Goal: Information Seeking & Learning: Learn about a topic

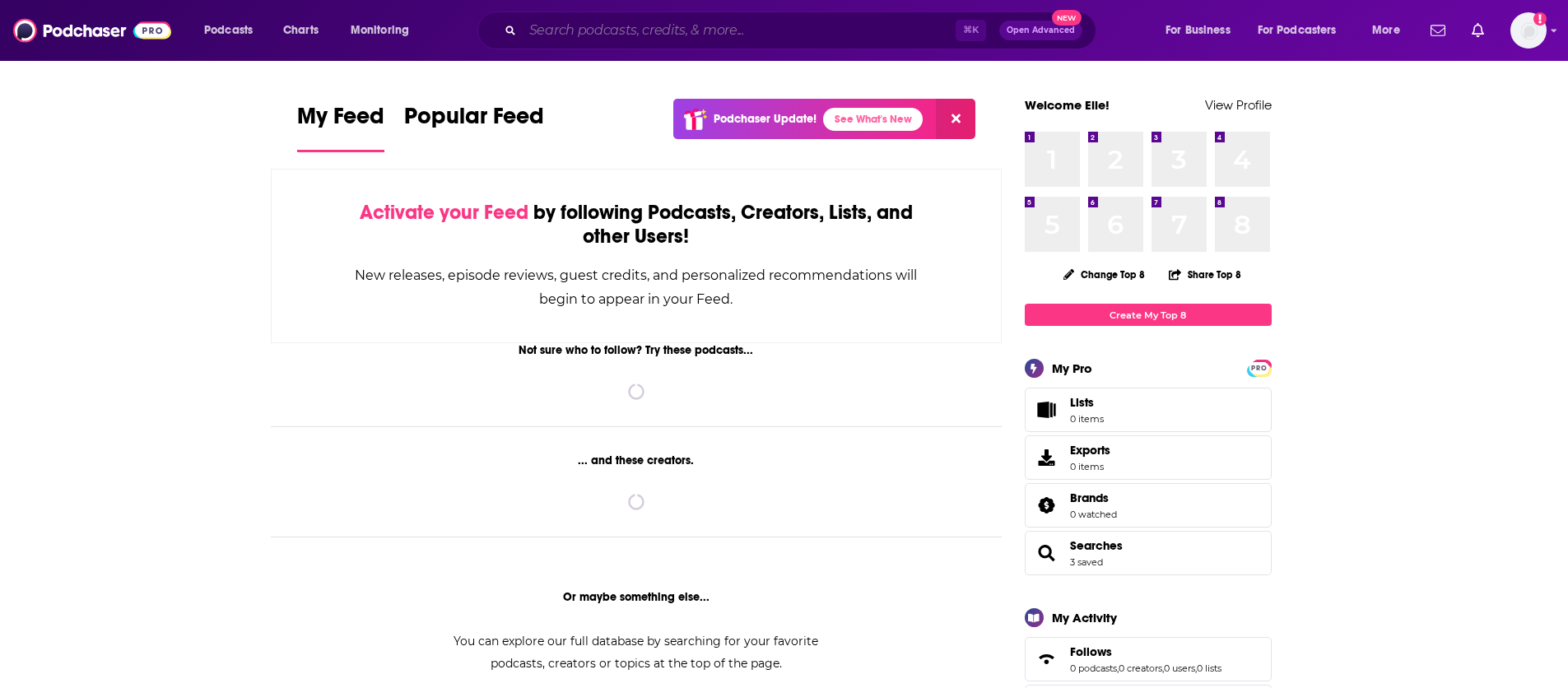
click at [798, 38] on input "Search podcasts, credits, & more..." at bounding box center [739, 31] width 433 height 26
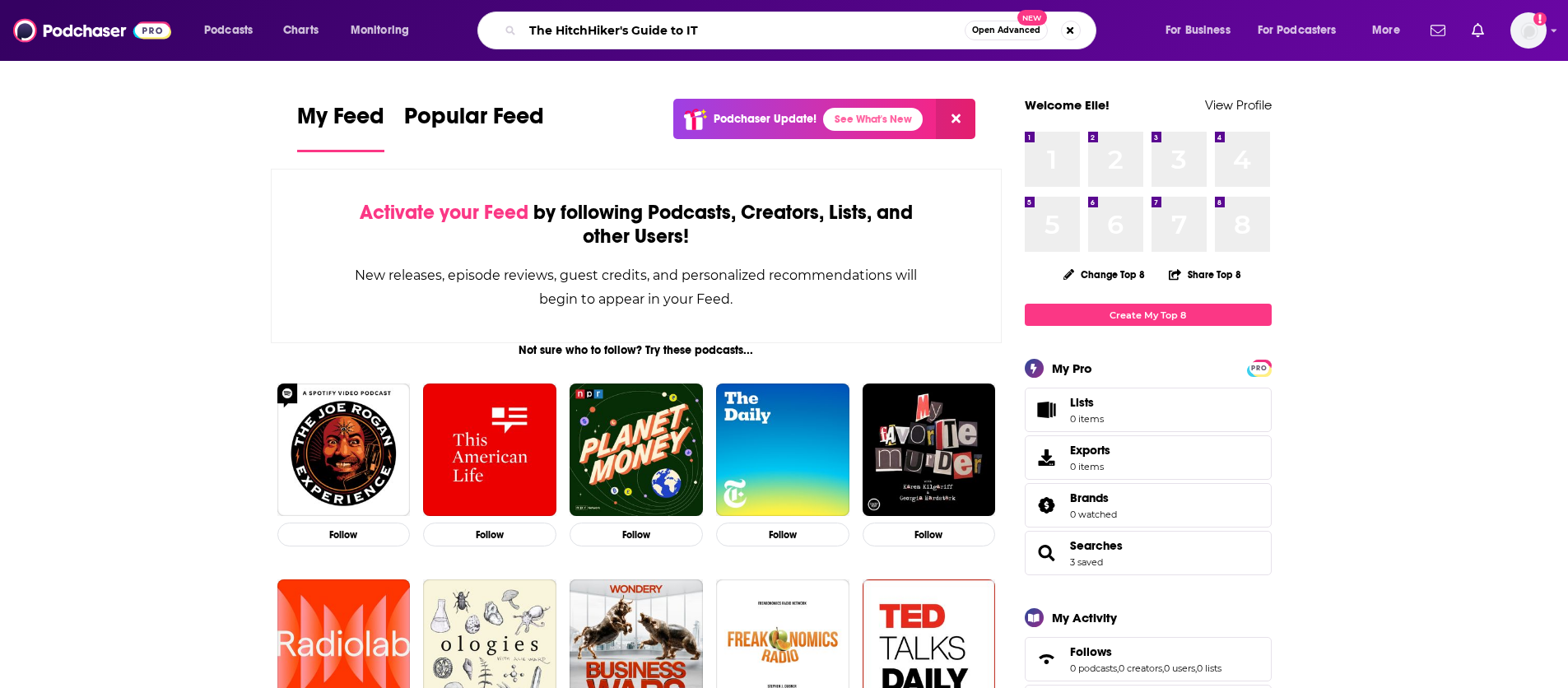
type input "The HitchHiker's Guide to IT"
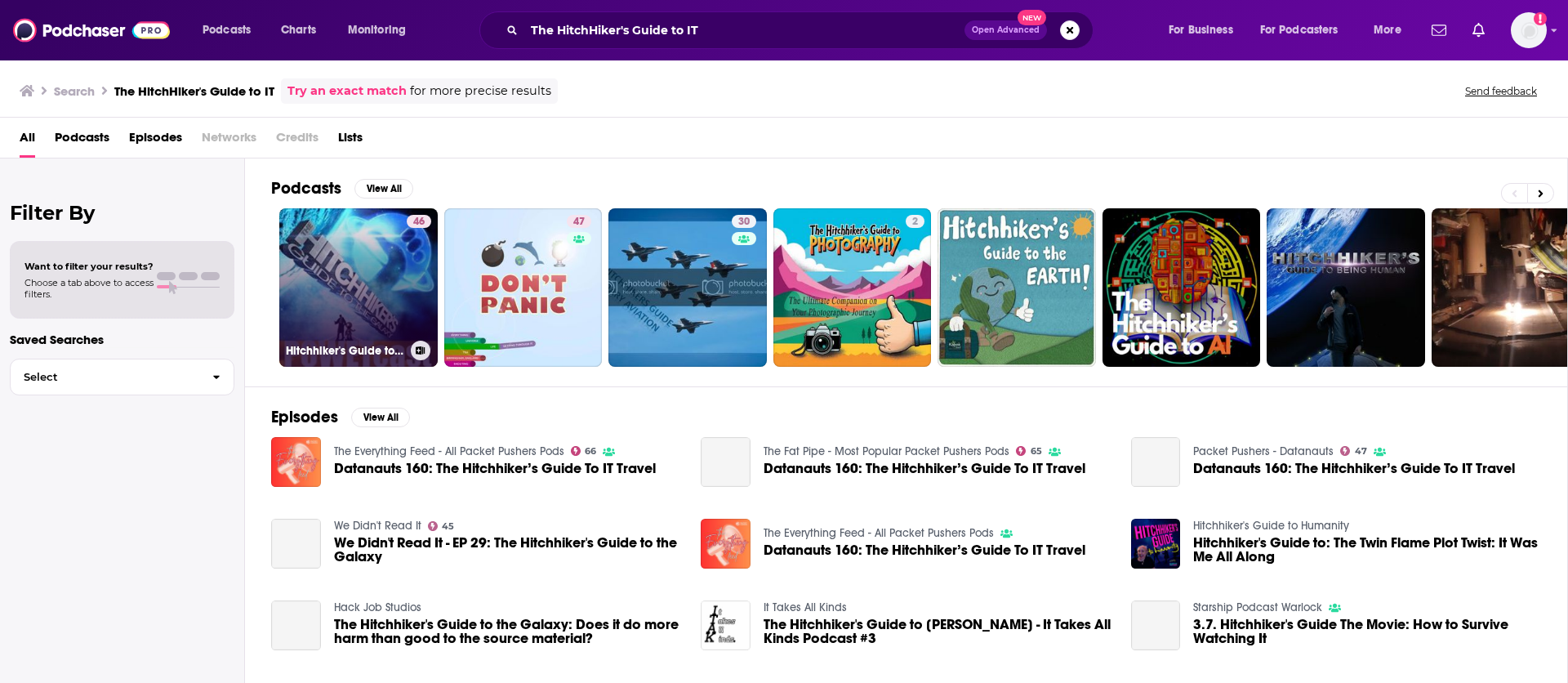
click at [361, 272] on link "46 Hitchhiker's Guide to the Galaxy POWETcast" at bounding box center [358, 287] width 158 height 158
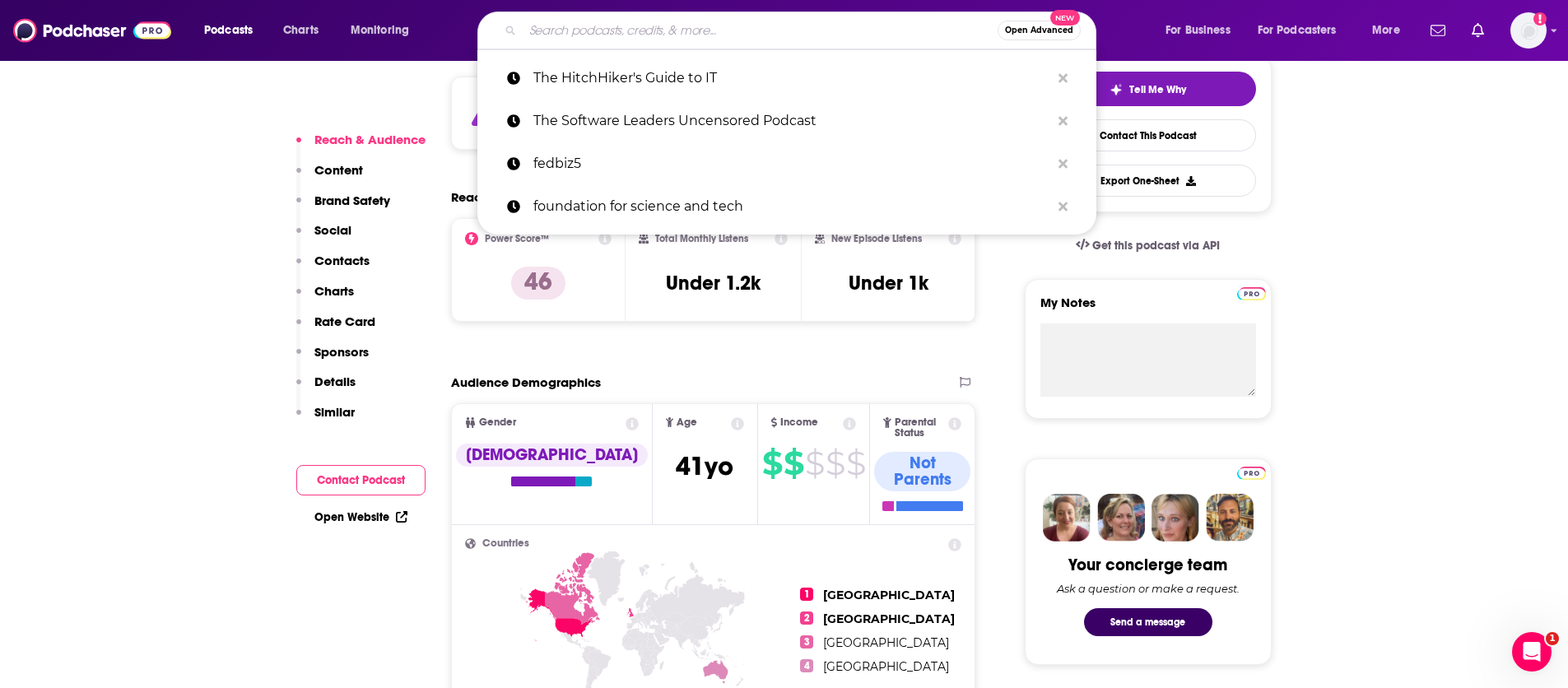
click at [591, 35] on input "Search podcasts, credits, & more..." at bounding box center [760, 31] width 475 height 26
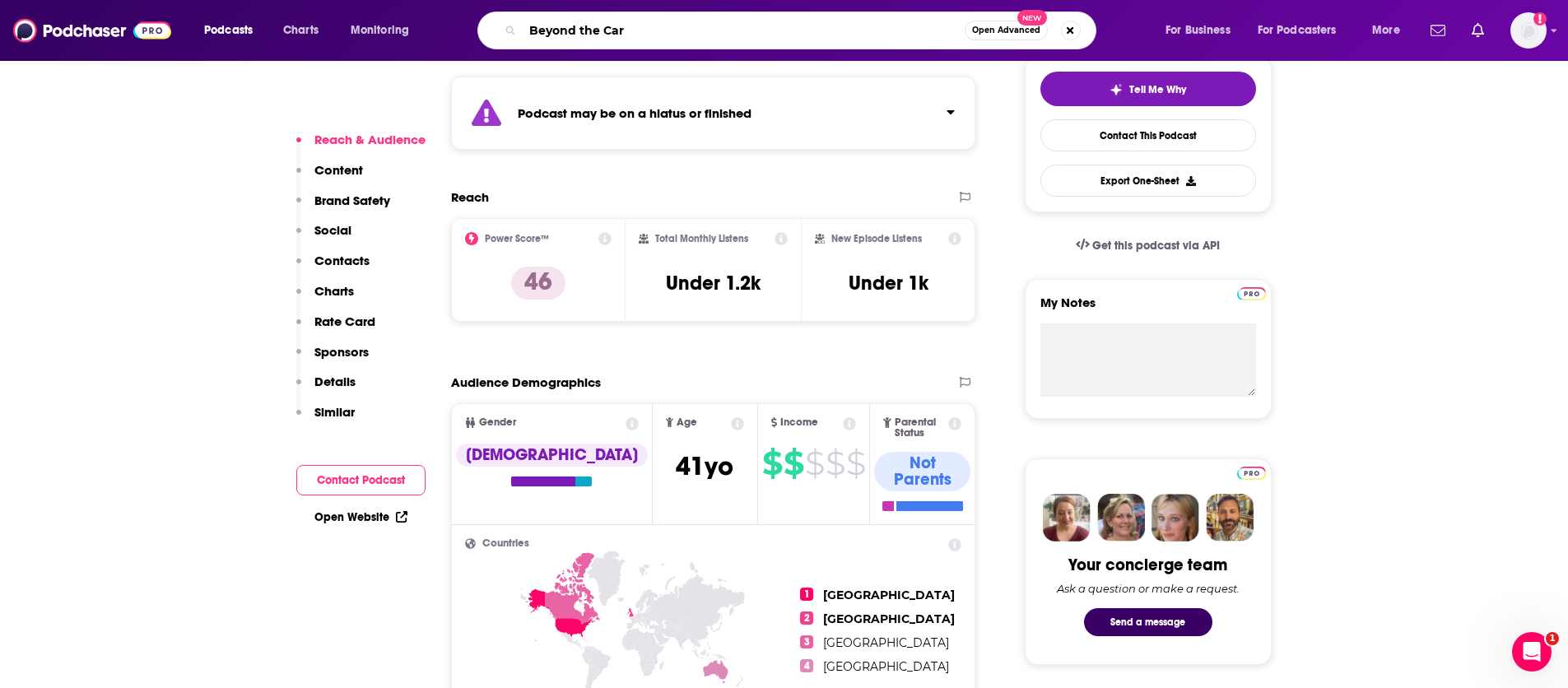
type input "Beyond the Cart"
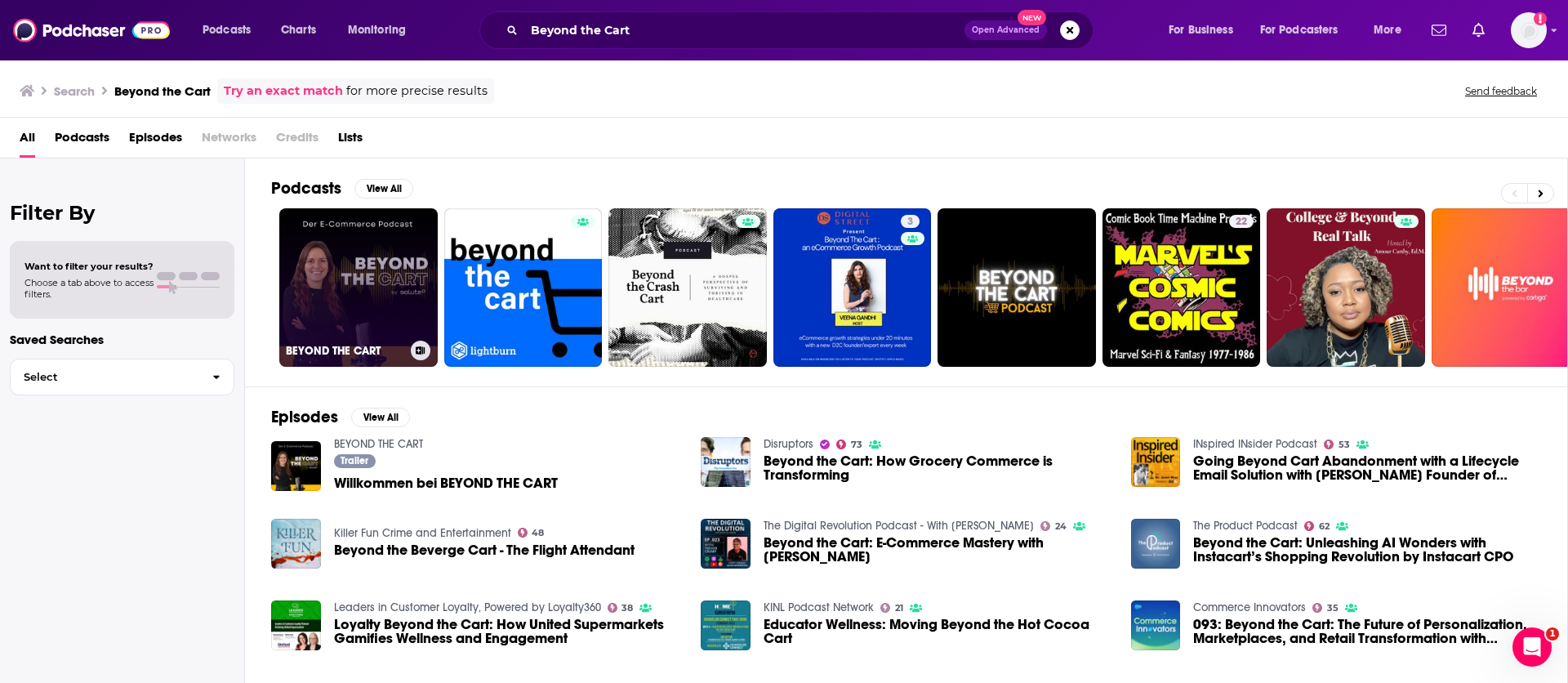
click at [365, 276] on link "BEYOND THE CART" at bounding box center [358, 287] width 158 height 158
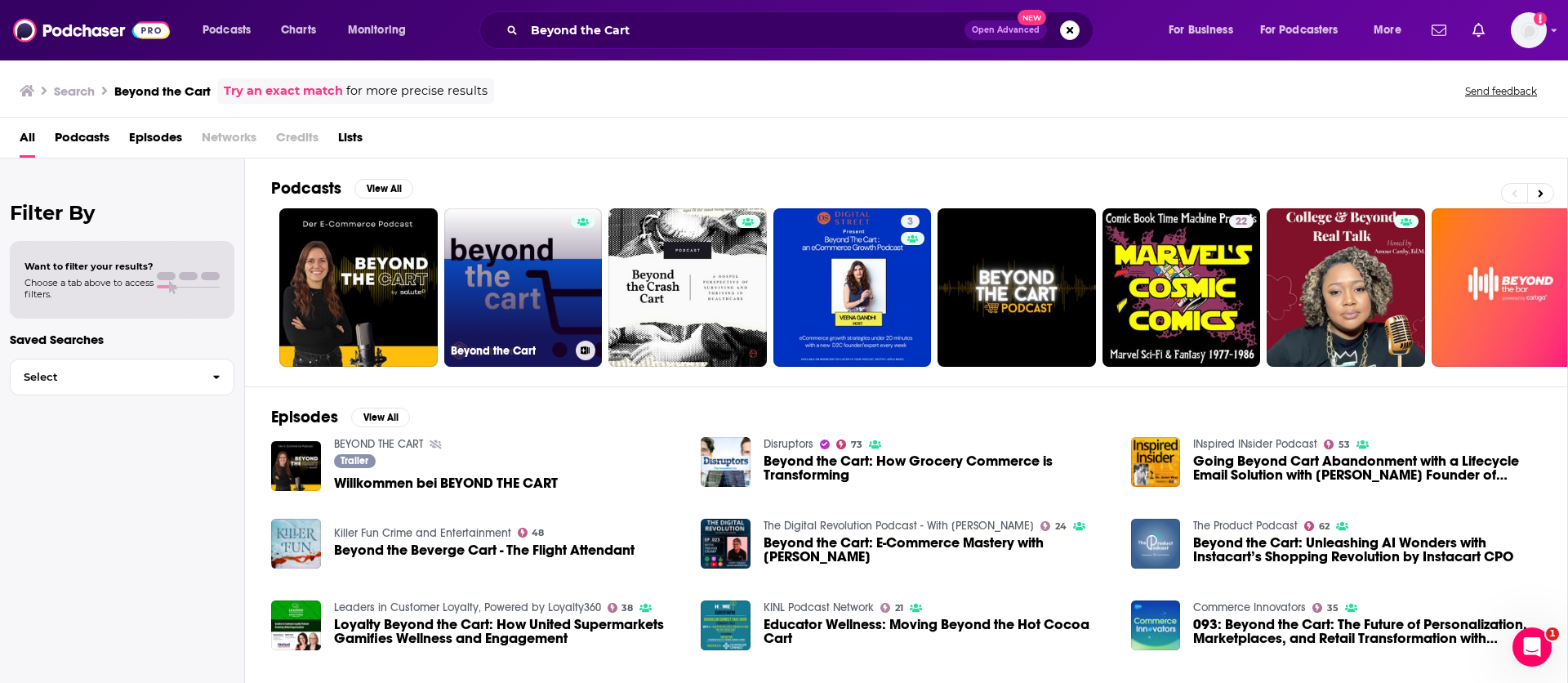
click at [537, 267] on link "Beyond the Cart" at bounding box center [523, 287] width 158 height 158
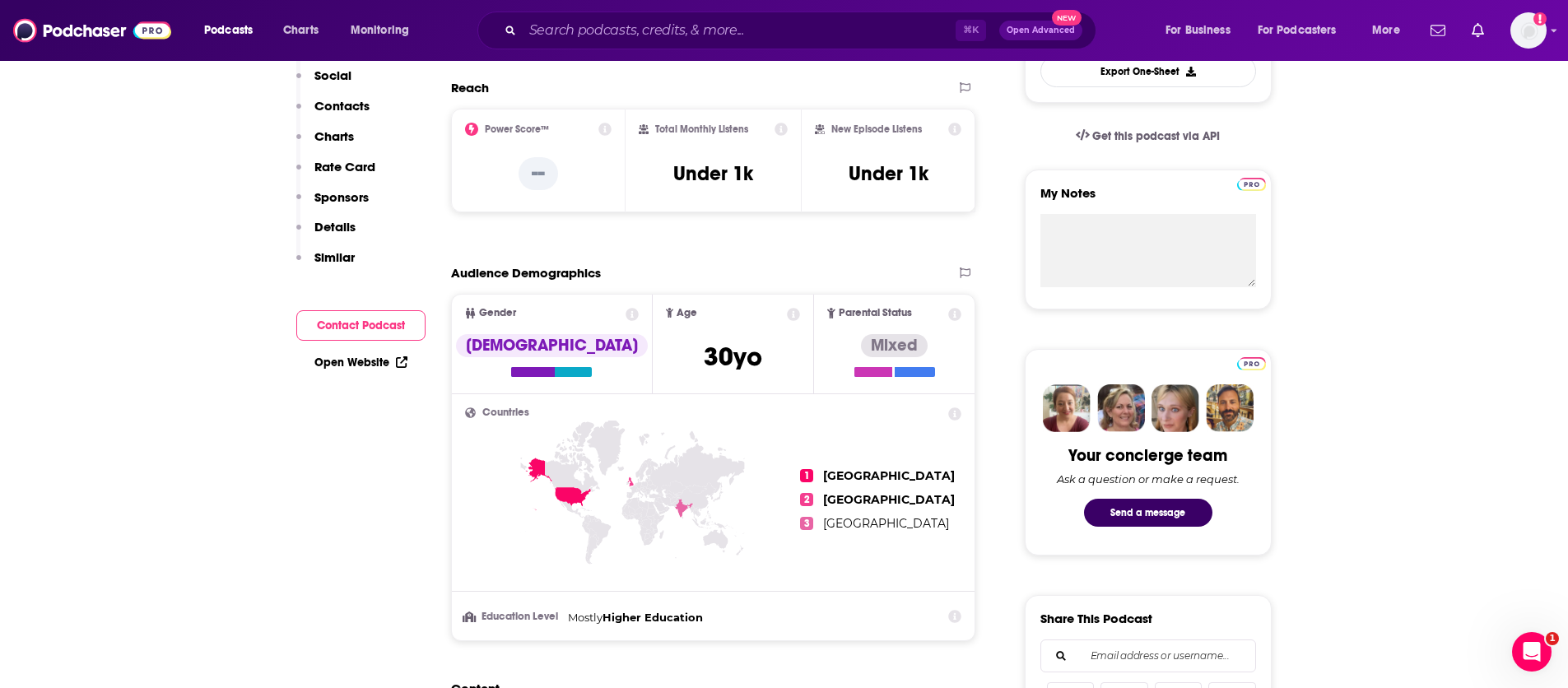
scroll to position [593, 0]
